Goal: Use online tool/utility: Utilize a website feature to perform a specific function

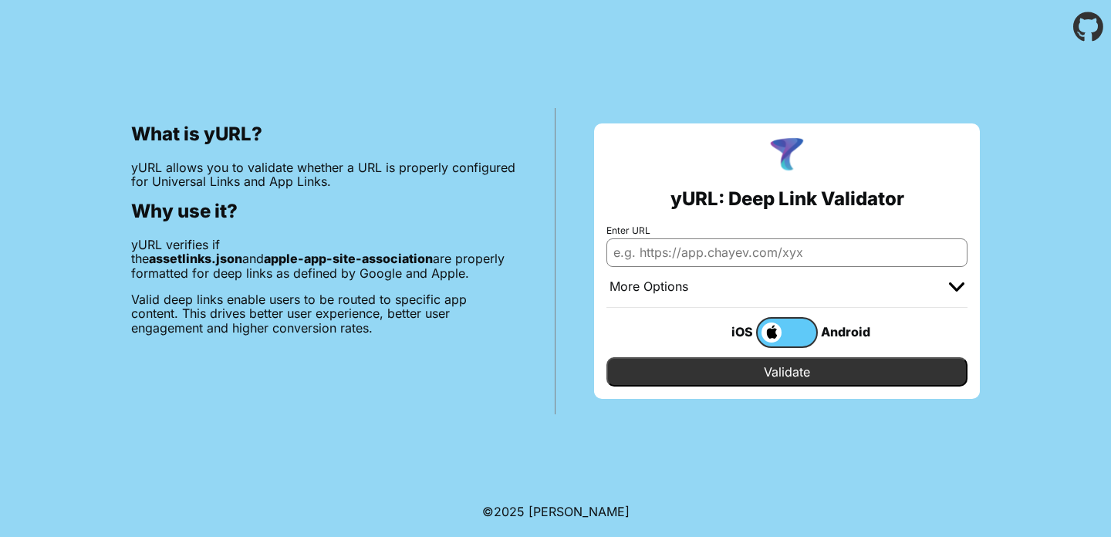
click at [694, 255] on input "Enter URL" at bounding box center [786, 252] width 361 height 28
paste input "[URL][DOMAIN_NAME]"
click at [734, 367] on input "Validate" at bounding box center [786, 371] width 361 height 29
click at [715, 256] on input "https://sportpoint.ru/.well-known/apple-app-site-association" at bounding box center [786, 252] width 361 height 28
click at [606, 357] on input "Validate" at bounding box center [786, 371] width 361 height 29
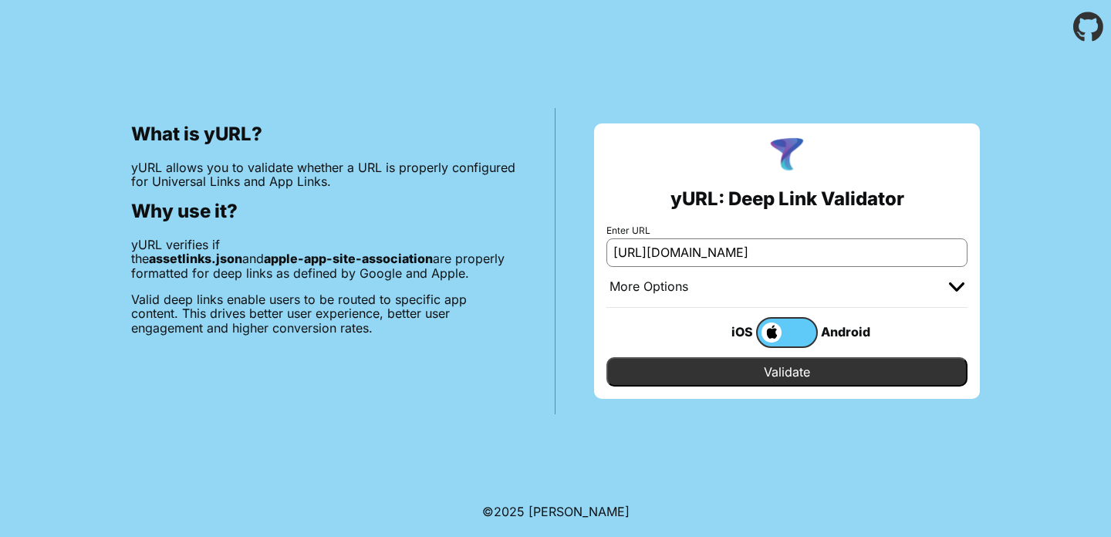
click at [842, 361] on input "Validate" at bounding box center [786, 371] width 361 height 29
click at [707, 255] on input "https://mascotte.ru/.well-known/apple-app-site-association" at bounding box center [786, 252] width 361 height 28
click at [790, 376] on input "Validate" at bounding box center [786, 371] width 361 height 29
click at [708, 256] on input "https://finn-flare.ru/.well-known/apple-app-site-association" at bounding box center [786, 252] width 361 height 28
type input "https://parfum-lider.ru/.well-known/apple-app-site-association"
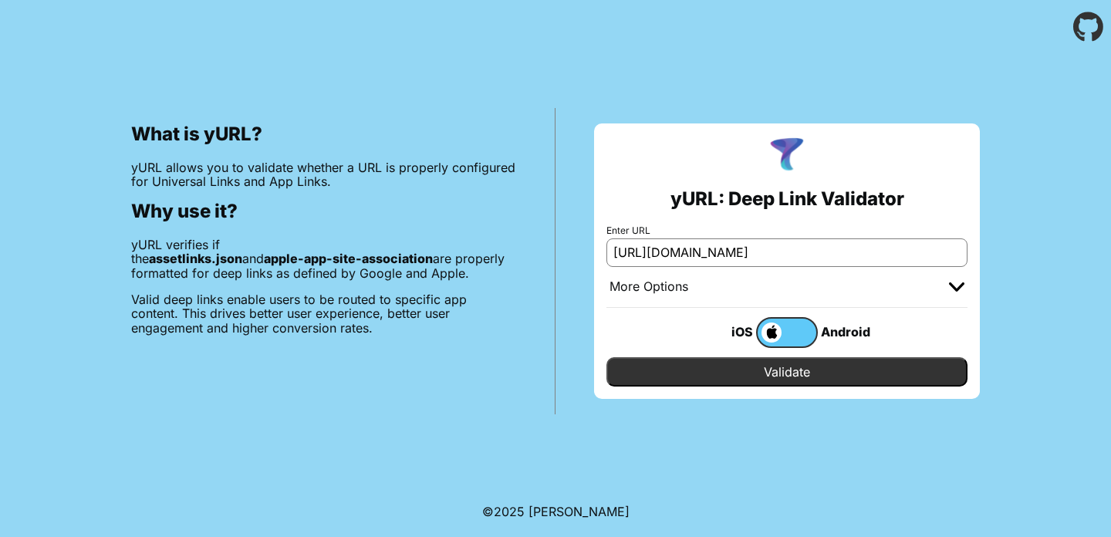
click at [764, 377] on input "Validate" at bounding box center [786, 371] width 361 height 29
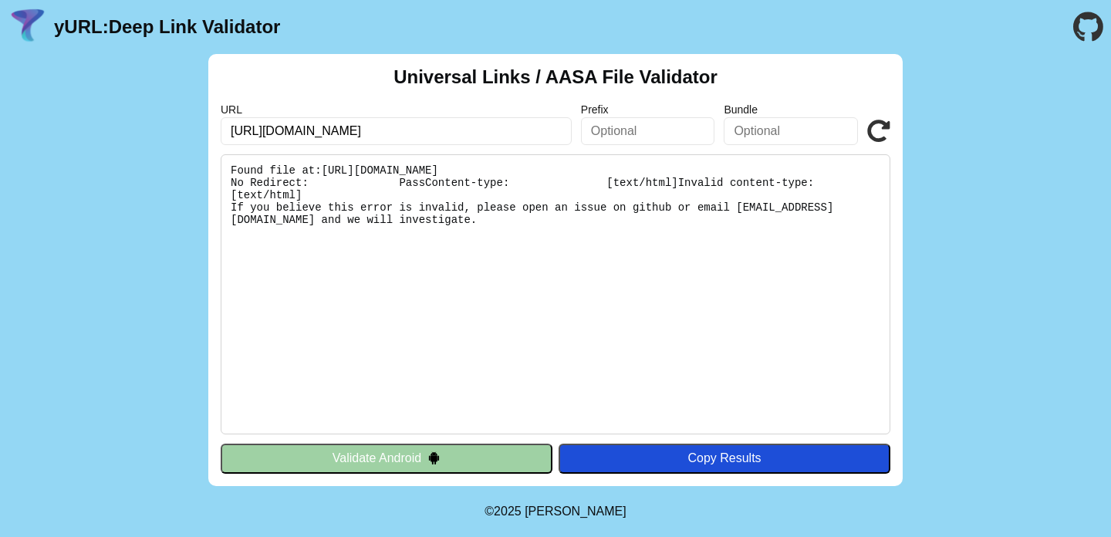
click at [788, 50] on header "yURL: Deep Link Validator" at bounding box center [555, 27] width 1111 height 54
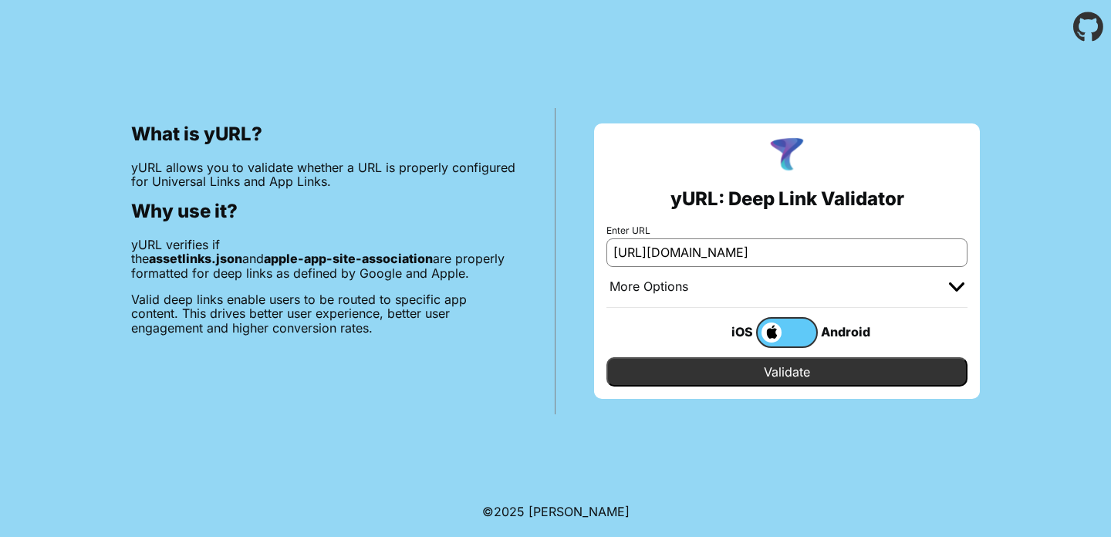
click at [713, 260] on input "[URL][DOMAIN_NAME]" at bounding box center [786, 252] width 361 height 28
click at [715, 254] on input "[URL][DOMAIN_NAME]" at bounding box center [786, 252] width 361 height 28
type input "[URL][PERSON_NAME][DOMAIN_NAME]"
click at [795, 328] on label at bounding box center [787, 332] width 62 height 31
click at [0, 0] on input "checkbox" at bounding box center [0, 0] width 0 height 0
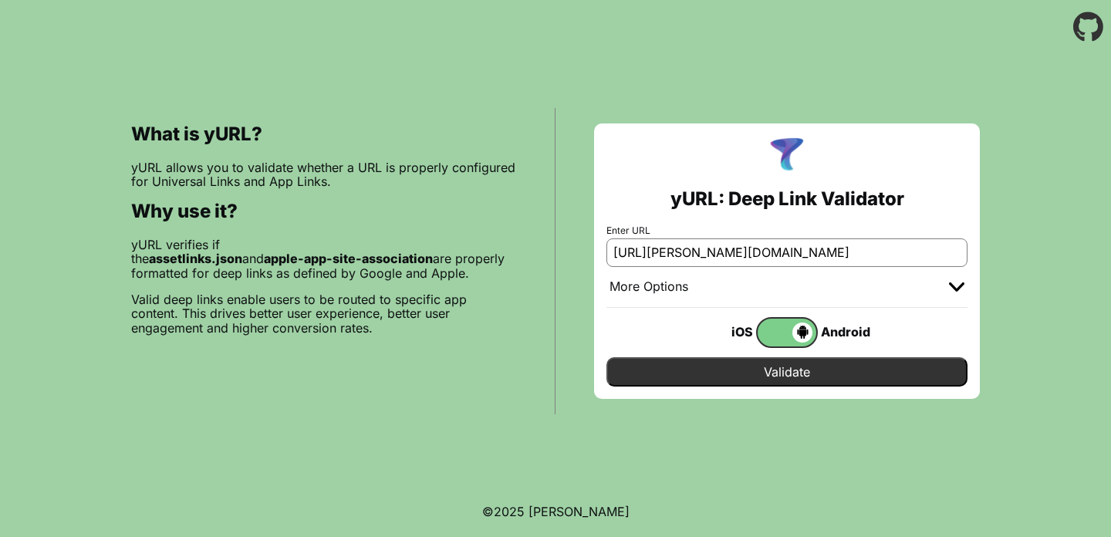
click at [792, 330] on span at bounding box center [784, 332] width 55 height 20
click at [0, 0] on input "checkbox" at bounding box center [0, 0] width 0 height 0
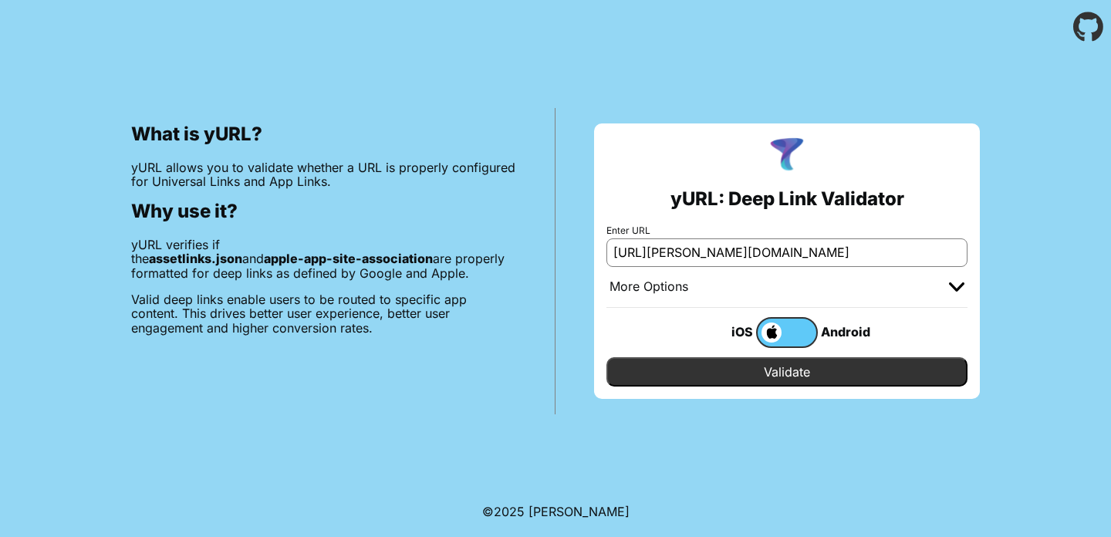
click at [781, 373] on input "Validate" at bounding box center [786, 371] width 361 height 29
drag, startPoint x: 727, startPoint y: 255, endPoint x: 656, endPoint y: 253, distance: 71.7
click at [656, 253] on input "https://parfum-lider.ru/.well-known/apple-app-site-association" at bounding box center [786, 252] width 361 height 28
click at [745, 365] on input "Validate" at bounding box center [786, 371] width 361 height 29
drag, startPoint x: 712, startPoint y: 254, endPoint x: 657, endPoint y: 254, distance: 54.8
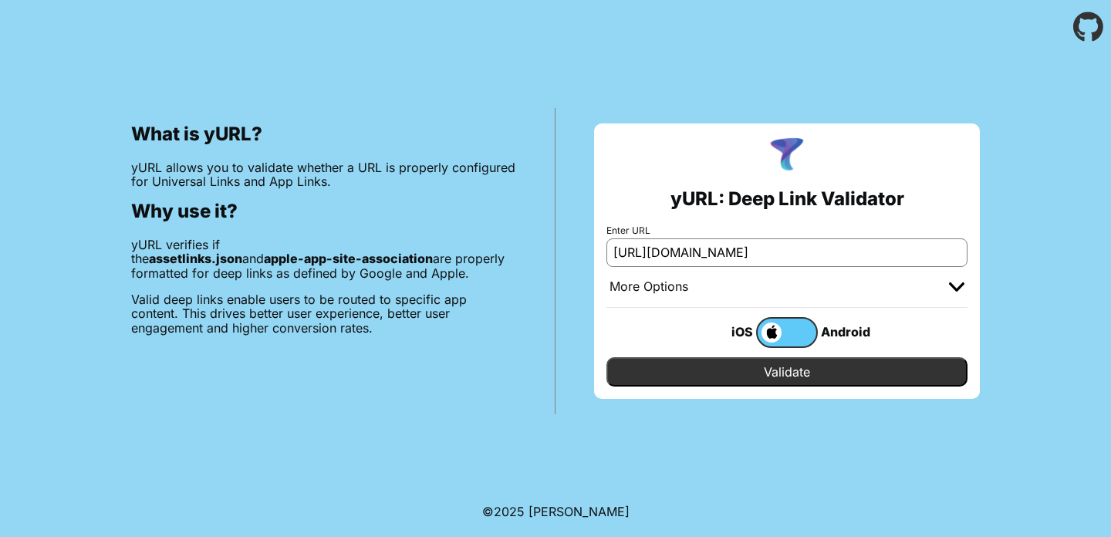
click at [657, 254] on input "https://sportpoint.ru/.well-known/apple-app-site-association" at bounding box center [786, 252] width 361 height 28
type input "https://jns-online.ru/.well-known/apple-app-site-association"
click at [773, 373] on input "Validate" at bounding box center [786, 371] width 361 height 29
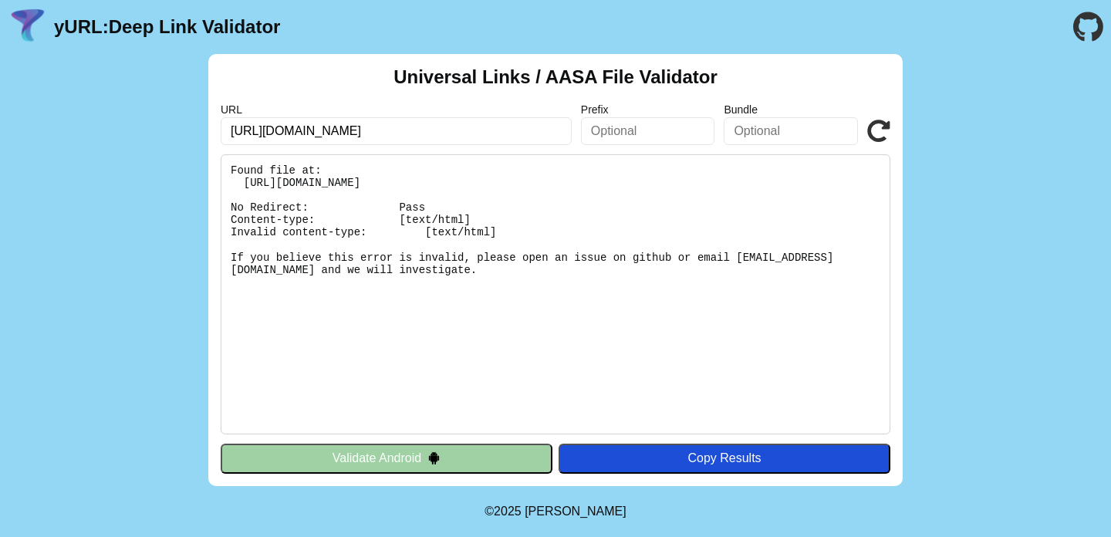
click at [452, 231] on pre "Found file at: [URL][DOMAIN_NAME] No Redirect: Pass Content-type: [text/html] I…" at bounding box center [555, 294] width 669 height 280
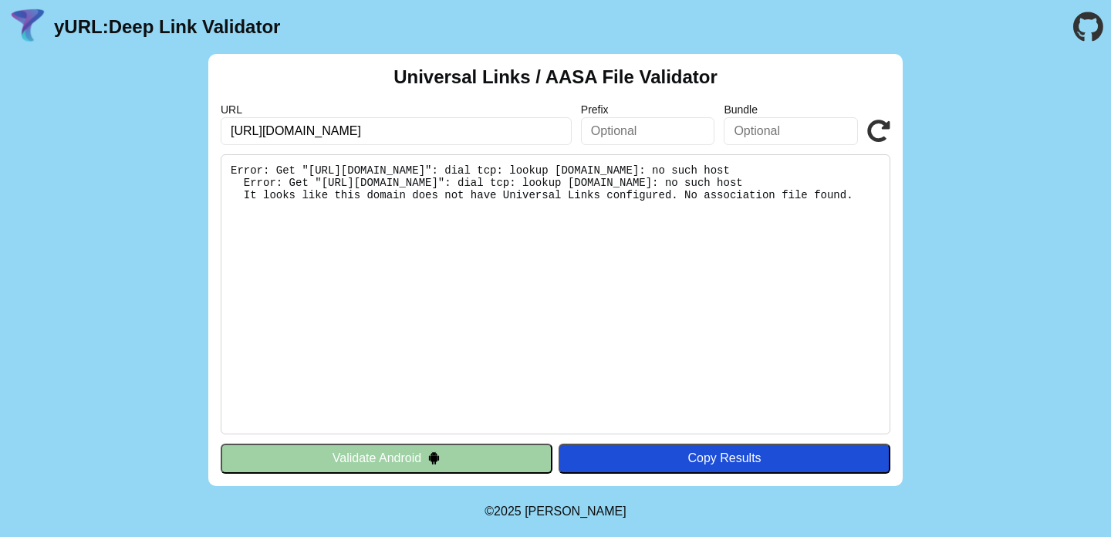
click at [286, 133] on input "[URL][DOMAIN_NAME]" at bounding box center [396, 131] width 351 height 28
type input "[URL][DOMAIN_NAME]"
click at [875, 131] on icon at bounding box center [878, 131] width 23 height 23
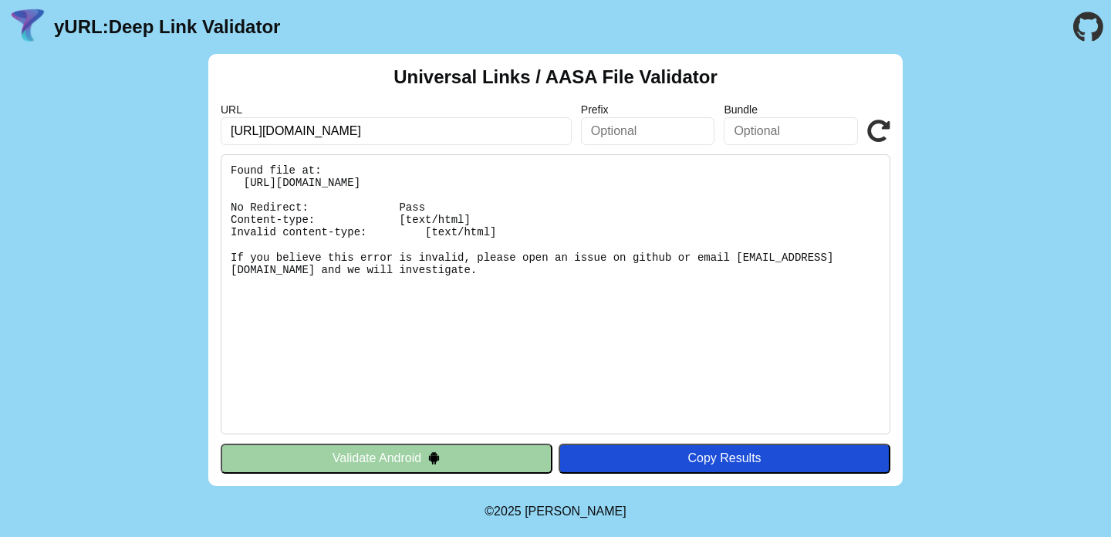
click at [378, 264] on pre "Found file at: [URL][DOMAIN_NAME] No Redirect: Pass Content-type: [text/html] I…" at bounding box center [555, 294] width 669 height 280
